Goal: Transaction & Acquisition: Obtain resource

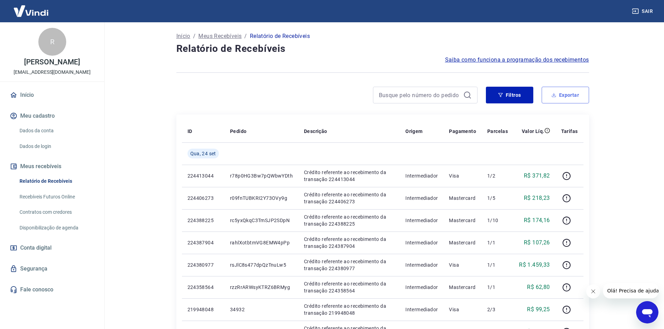
click at [567, 99] on button "Exportar" at bounding box center [565, 95] width 47 height 17
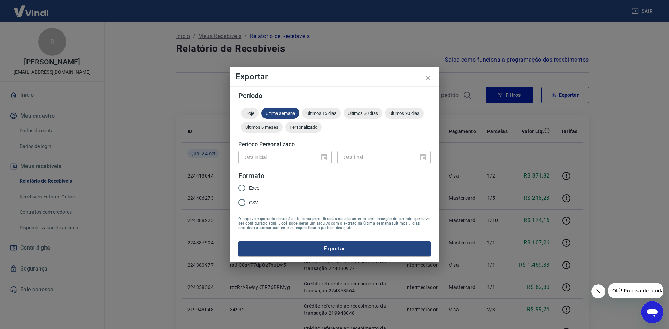
click at [421, 159] on div "Data final" at bounding box center [383, 157] width 93 height 13
click at [300, 131] on div "Personalizado" at bounding box center [304, 127] width 36 height 11
click at [321, 157] on icon "Choose date" at bounding box center [324, 157] width 8 height 8
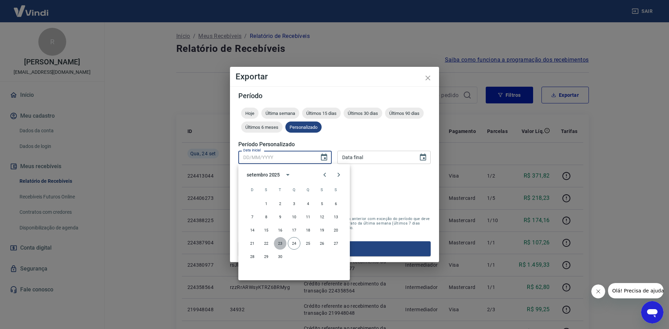
click at [284, 243] on button "23" at bounding box center [280, 243] width 13 height 13
type input "[DATE]"
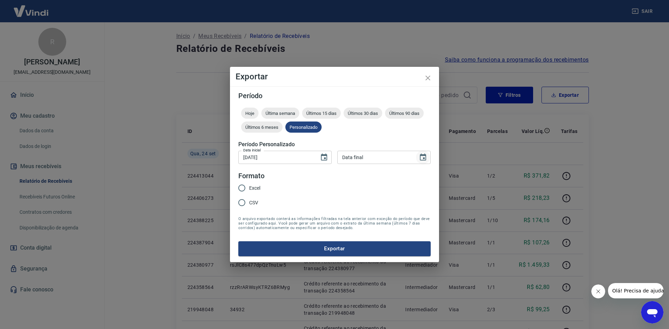
click at [420, 158] on icon "Choose date" at bounding box center [423, 157] width 8 height 8
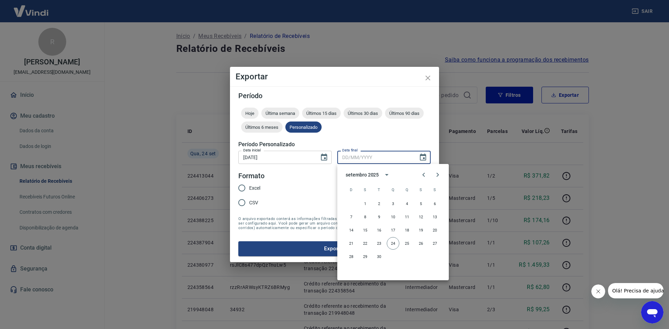
click at [373, 240] on div "21 22 23 24 25 26 27" at bounding box center [393, 243] width 112 height 13
click at [376, 242] on button "23" at bounding box center [379, 243] width 13 height 13
type input "[DATE]"
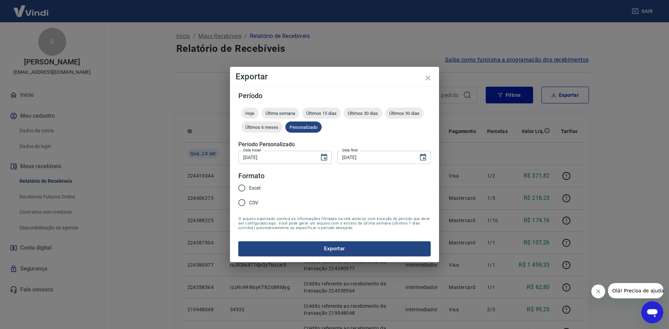
click at [254, 186] on span "Excel" at bounding box center [254, 188] width 11 height 7
click at [249, 186] on input "Excel" at bounding box center [242, 188] width 15 height 15
radio input "true"
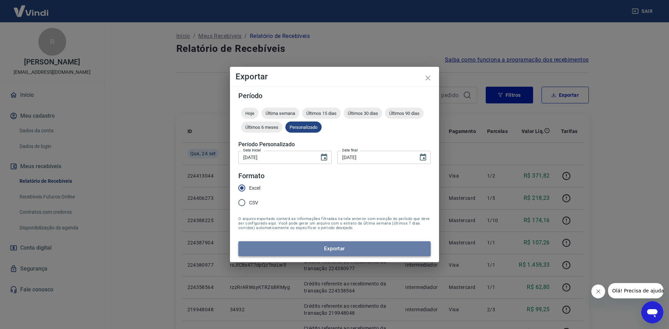
click at [344, 252] on button "Exportar" at bounding box center [334, 249] width 192 height 15
